Goal: Use online tool/utility

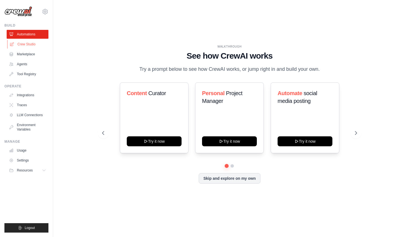
click at [28, 44] on link "Crew Studio" at bounding box center [28, 44] width 42 height 9
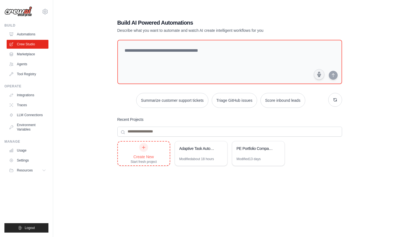
click at [144, 151] on div at bounding box center [143, 147] width 9 height 9
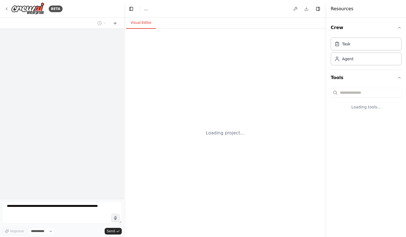
select select "****"
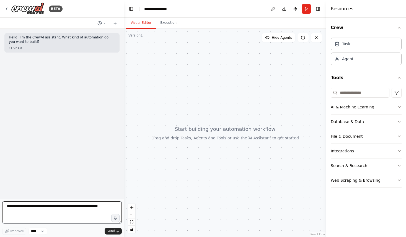
click at [45, 211] on textarea at bounding box center [62, 212] width 120 height 22
type textarea "**********"
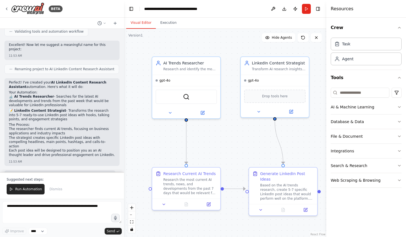
scroll to position [322, 0]
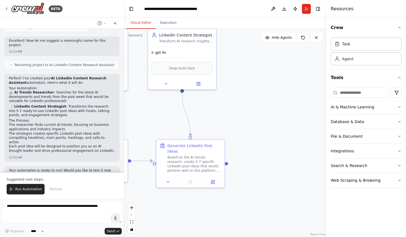
drag, startPoint x: 243, startPoint y: 137, endPoint x: 151, endPoint y: 109, distance: 96.8
click at [151, 109] on div ".deletable-edge-delete-btn { width: 20px; height: 20px; border: 0px solid #ffff…" at bounding box center [225, 133] width 202 height 208
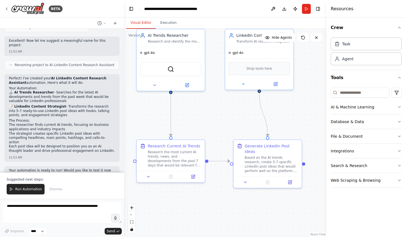
drag, startPoint x: 150, startPoint y: 109, endPoint x: 227, endPoint y: 110, distance: 77.5
click at [227, 110] on div ".deletable-edge-delete-btn { width: 20px; height: 20px; border: 0px solid #ffff…" at bounding box center [225, 133] width 202 height 208
click at [26, 191] on span "Run Automation" at bounding box center [28, 189] width 27 height 4
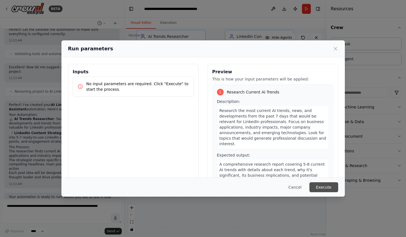
click at [321, 189] on button "Execute" at bounding box center [323, 187] width 29 height 10
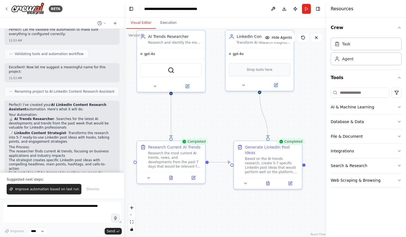
scroll to position [322, 0]
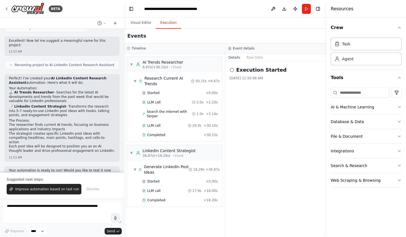
click at [167, 24] on button "Execution" at bounding box center [168, 23] width 25 height 12
click at [164, 202] on span "Completed" at bounding box center [156, 200] width 18 height 4
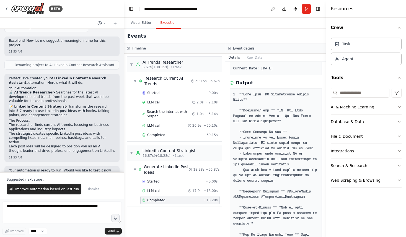
scroll to position [86, 0]
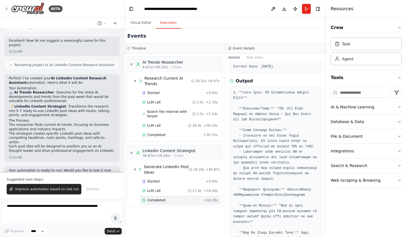
drag, startPoint x: 238, startPoint y: 92, endPoint x: 268, endPoint y: 106, distance: 33.2
drag, startPoint x: 267, startPoint y: 106, endPoint x: 240, endPoint y: 92, distance: 30.1
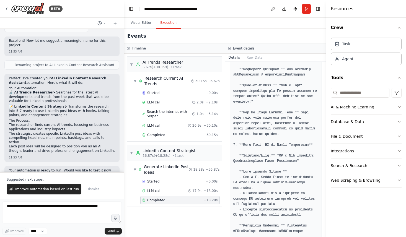
scroll to position [213, 0]
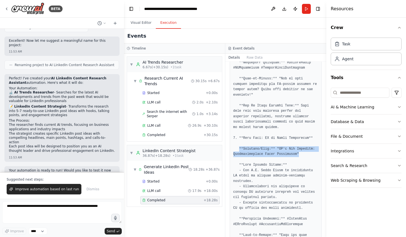
drag, startPoint x: 239, startPoint y: 150, endPoint x: 301, endPoint y: 155, distance: 62.2
drag, startPoint x: 301, startPoint y: 155, endPoint x: 239, endPoint y: 137, distance: 64.2
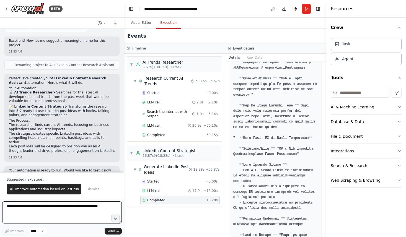
click at [49, 217] on textarea at bounding box center [62, 212] width 120 height 22
drag, startPoint x: 54, startPoint y: 207, endPoint x: 17, endPoint y: 208, distance: 37.4
click at [17, 208] on textarea "**********" at bounding box center [62, 212] width 120 height 22
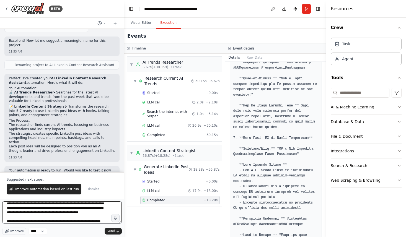
scroll to position [7, 0]
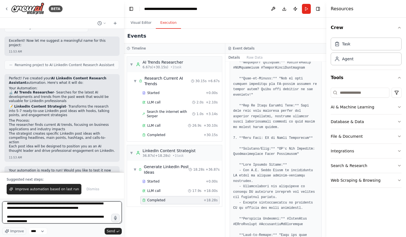
drag, startPoint x: 36, startPoint y: 220, endPoint x: 11, endPoint y: 200, distance: 32.7
click at [11, 200] on form "**********" at bounding box center [62, 218] width 124 height 38
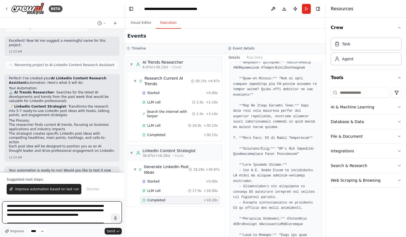
scroll to position [9, 0]
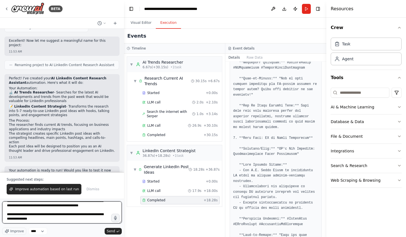
click at [48, 222] on textarea "**********" at bounding box center [62, 212] width 120 height 22
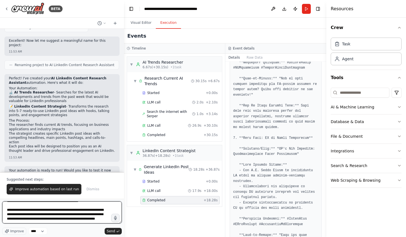
scroll to position [25, 0]
type textarea "**********"
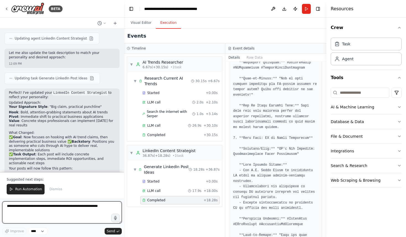
scroll to position [661, 0]
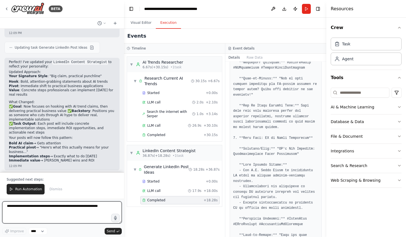
click at [51, 209] on textarea at bounding box center [62, 212] width 120 height 22
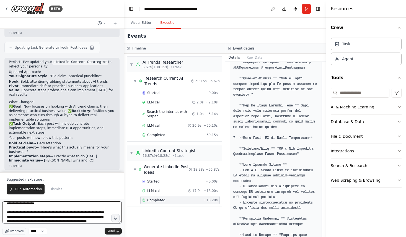
scroll to position [16, 0]
type textarea "**********"
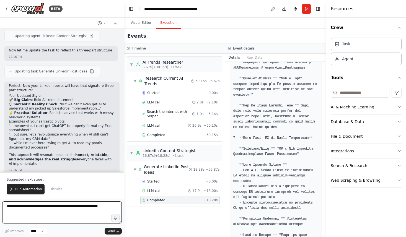
scroll to position [923, 0]
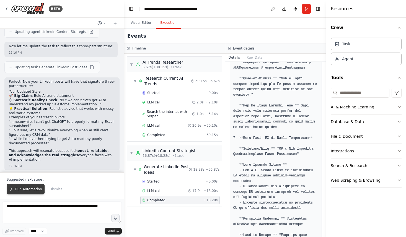
click at [22, 189] on span "Run Automation" at bounding box center [28, 189] width 27 height 4
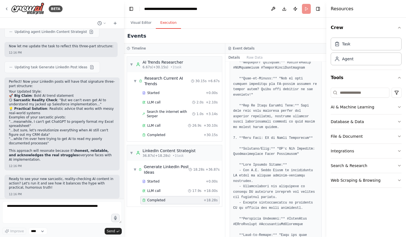
scroll to position [896, 0]
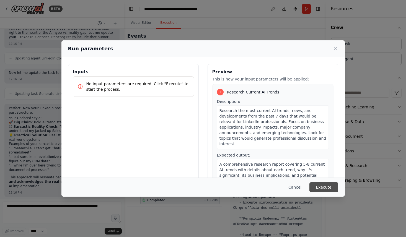
click at [323, 188] on button "Execute" at bounding box center [323, 187] width 29 height 10
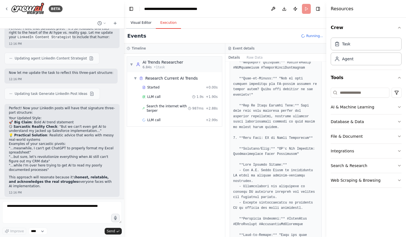
click at [142, 22] on button "Visual Editor" at bounding box center [141, 23] width 30 height 12
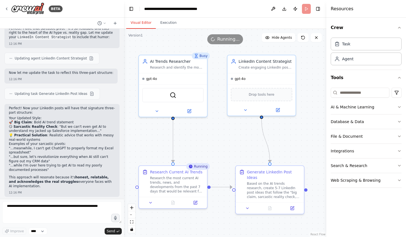
drag, startPoint x: 218, startPoint y: 115, endPoint x: 221, endPoint y: 140, distance: 25.3
click at [220, 140] on div ".deletable-edge-delete-btn { width: 20px; height: 20px; border: 0px solid #ffff…" at bounding box center [225, 133] width 202 height 208
click at [168, 26] on button "Execution" at bounding box center [168, 23] width 25 height 12
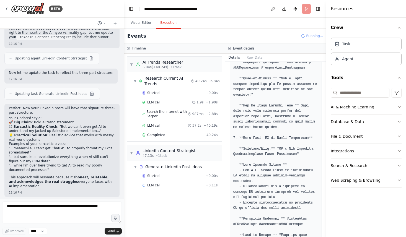
scroll to position [923, 0]
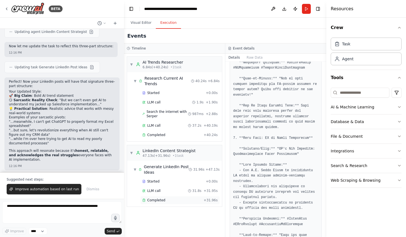
click at [157, 204] on div "Completed + 31.96s" at bounding box center [179, 200] width 79 height 8
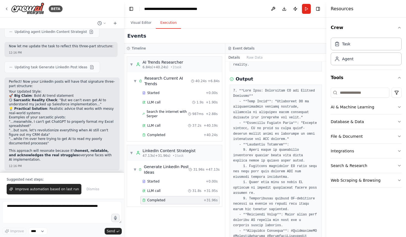
scroll to position [109, 0]
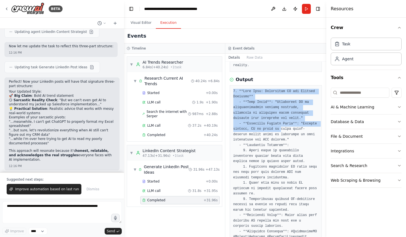
drag, startPoint x: 244, startPoint y: 86, endPoint x: 281, endPoint y: 129, distance: 56.8
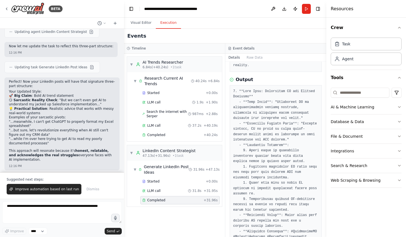
drag, startPoint x: 237, startPoint y: 146, endPoint x: 292, endPoint y: 146, distance: 55.1
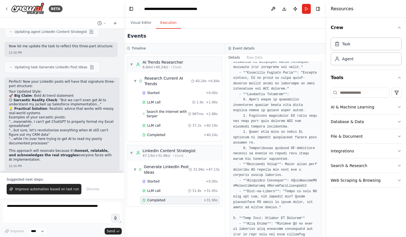
scroll to position [161, 0]
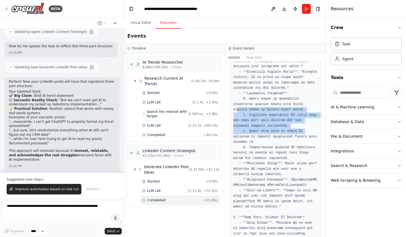
drag, startPoint x: 237, startPoint y: 107, endPoint x: 310, endPoint y: 132, distance: 76.7
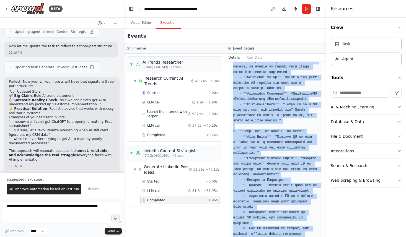
scroll to position [222, 0]
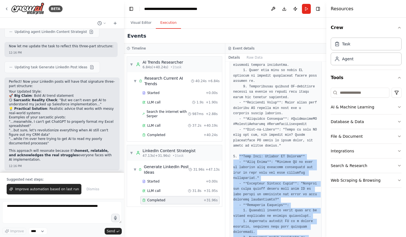
drag, startPoint x: 270, startPoint y: 184, endPoint x: 239, endPoint y: 159, distance: 39.9
copy pre "**Post Idea: Agentic AI Systems** - **Bold Claim**: "Agentic AI is here to auto…"
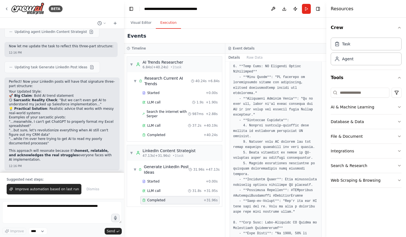
scroll to position [495, 0]
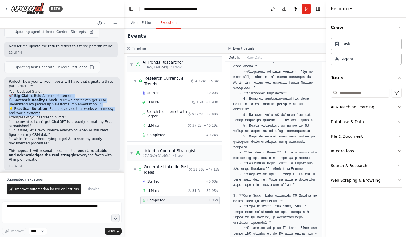
drag, startPoint x: 9, startPoint y: 65, endPoint x: 45, endPoint y: 83, distance: 40.0
click at [45, 94] on ol "🚀 Big Claim : Bold AI trend statement 😏 Sarcastic Reality Check : "But we can't…" at bounding box center [62, 105] width 106 height 22
copy ol "🚀 Big Claim : Bold AI trend statement 😏 Sarcastic Reality Check : "But we can't…"
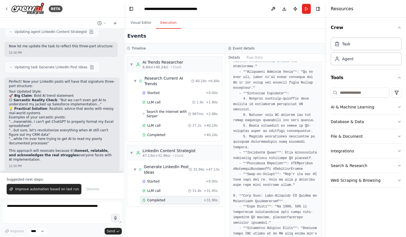
click at [89, 90] on h2 "Your Updated Style:" at bounding box center [62, 92] width 106 height 4
click at [90, 11] on div "BETA" at bounding box center [62, 9] width 124 height 18
click at [234, 6] on header "**********" at bounding box center [225, 9] width 202 height 18
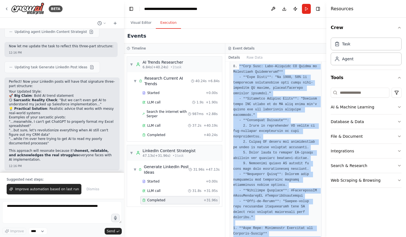
scroll to position [647, 0]
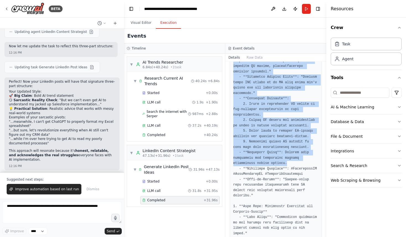
drag, startPoint x: 239, startPoint y: 105, endPoint x: 294, endPoint y: 164, distance: 80.2
click at [294, 163] on pre at bounding box center [275, 136] width 85 height 1171
copy pre "**Post Idea: Task-Specific AI Agents in Enterprise Applications** - **Bold Clai…"
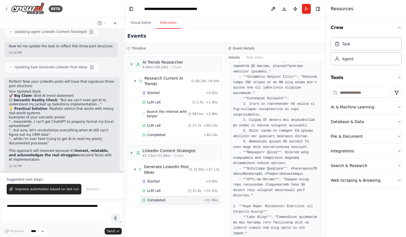
click at [268, 180] on pre at bounding box center [275, 136] width 85 height 1171
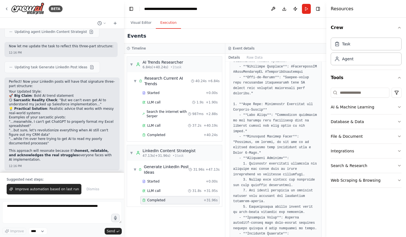
scroll to position [749, 0]
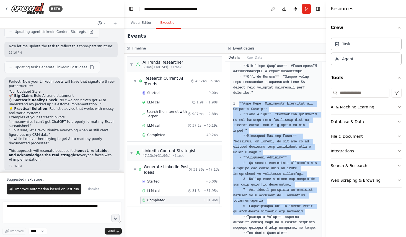
drag, startPoint x: 240, startPoint y: 103, endPoint x: 306, endPoint y: 211, distance: 126.2
click at [306, 211] on pre at bounding box center [275, 34] width 85 height 1171
copy pre "**Post Idea: Predictive Analytics and Decision-Making** - **Bold Claim**: "Pred…"
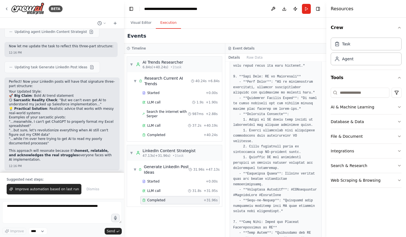
scroll to position [944, 0]
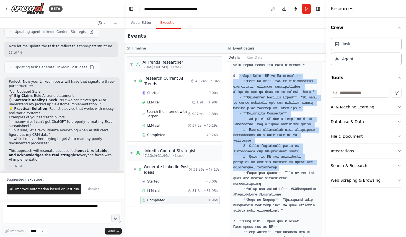
drag, startPoint x: 240, startPoint y: 76, endPoint x: 298, endPoint y: 167, distance: 107.4
copy pre "**Post Idea: AI in Healthcare** - **Bold Claim**: "AI is transforming healthcar…"
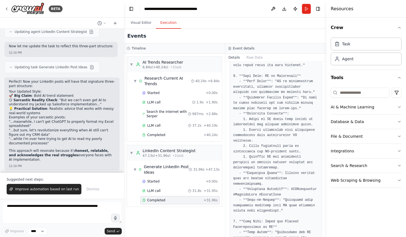
click at [86, 8] on div "BETA" at bounding box center [62, 9] width 124 height 18
click at [89, 5] on div "BETA" at bounding box center [62, 9] width 124 height 18
click at [95, 8] on div "BETA" at bounding box center [62, 9] width 124 height 18
click at [86, 10] on div "BETA" at bounding box center [62, 9] width 124 height 18
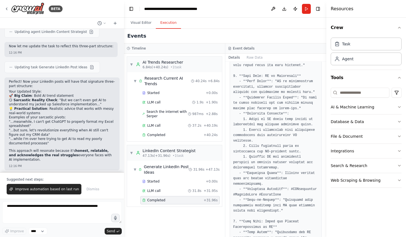
scroll to position [923, 0]
